Goal: Information Seeking & Learning: Check status

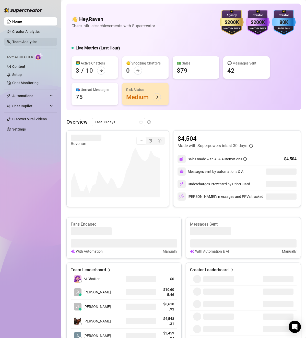
click at [34, 41] on link "Team Analytics" at bounding box center [24, 42] width 25 height 4
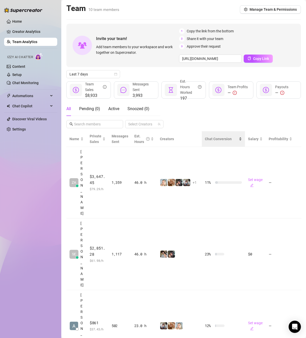
click at [230, 139] on span "Chat Conversion" at bounding box center [218, 139] width 27 height 4
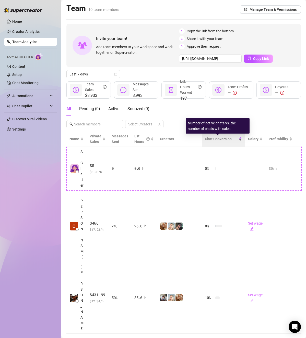
click at [230, 139] on span "Chat Conversion" at bounding box center [218, 139] width 27 height 4
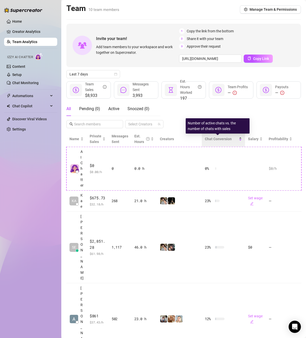
click at [230, 139] on span "Chat Conversion" at bounding box center [218, 139] width 27 height 4
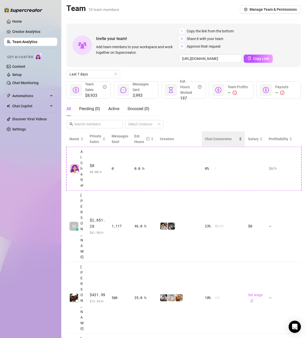
click at [239, 140] on div "Chat Conversion" at bounding box center [223, 139] width 37 height 6
click at [240, 140] on div "Chat Conversion" at bounding box center [223, 139] width 37 height 6
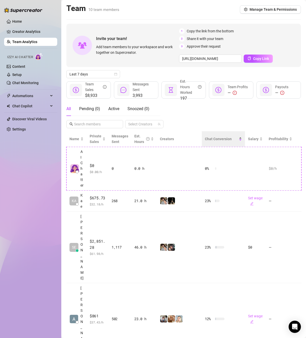
click at [241, 137] on div "Chat Conversion" at bounding box center [223, 139] width 37 height 6
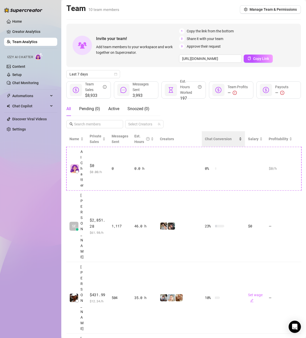
click at [242, 142] on div "Chat Conversion" at bounding box center [223, 139] width 37 height 6
click at [242, 138] on div "Chat Conversion" at bounding box center [223, 139] width 37 height 6
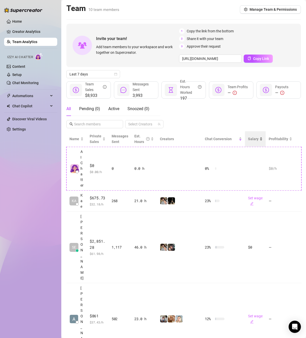
click at [242, 142] on div "Chat Conversion" at bounding box center [223, 139] width 37 height 6
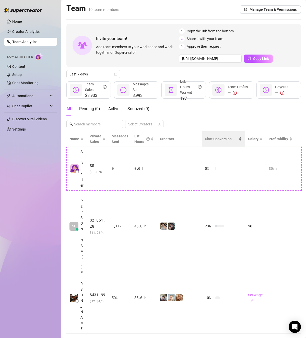
click at [239, 137] on div "Chat Conversion" at bounding box center [223, 139] width 37 height 6
click at [240, 141] on div "Chat Conversion" at bounding box center [223, 139] width 37 height 6
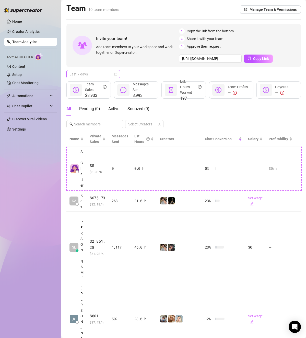
click at [105, 73] on span "Last 7 days" at bounding box center [92, 74] width 47 height 8
click at [86, 101] on div "Last 30 days" at bounding box center [92, 101] width 45 height 6
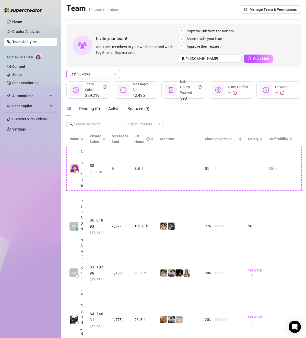
click at [86, 76] on span "Last 30 days" at bounding box center [92, 74] width 47 height 8
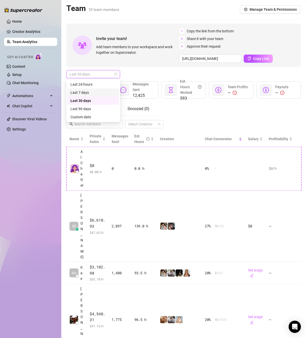
click at [80, 94] on div "Last 7 days" at bounding box center [92, 93] width 45 height 6
